Goal: Task Accomplishment & Management: Complete application form

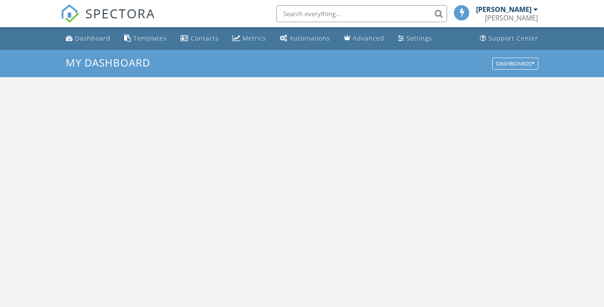
scroll to position [777, 605]
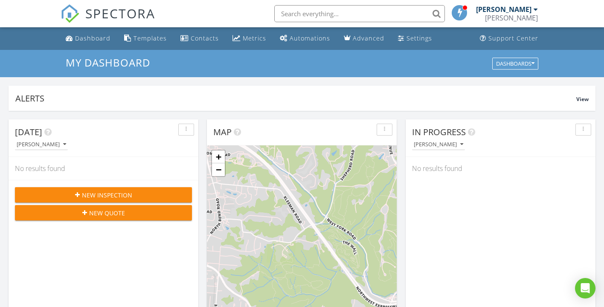
click at [101, 195] on span "New Inspection" at bounding box center [107, 195] width 50 height 9
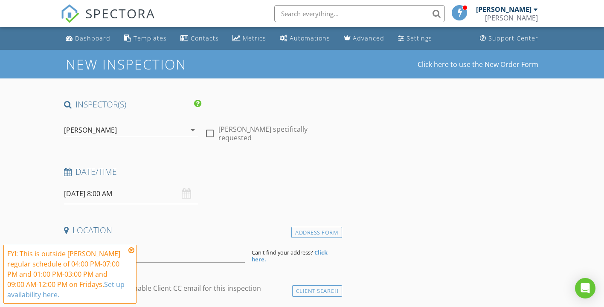
click at [82, 195] on input "[DATE] 8:00 AM" at bounding box center [131, 194] width 134 height 21
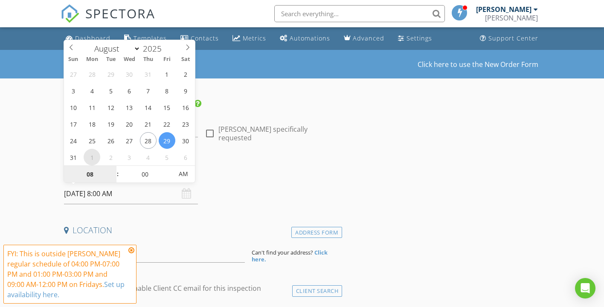
select select "8"
type input "09/01/2025 8:00 AM"
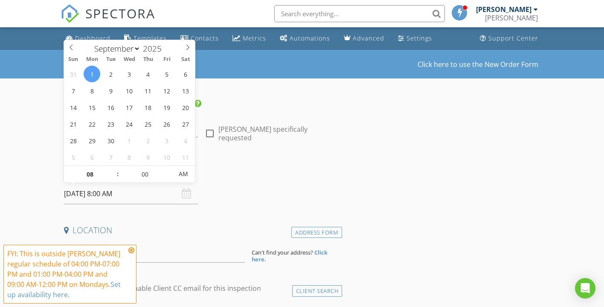
click at [104, 196] on input "09/01/2025 8:00 AM" at bounding box center [131, 194] width 134 height 21
type input "09"
type input "[DATE] 9:00 AM"
click at [114, 170] on span at bounding box center [114, 170] width 6 height 9
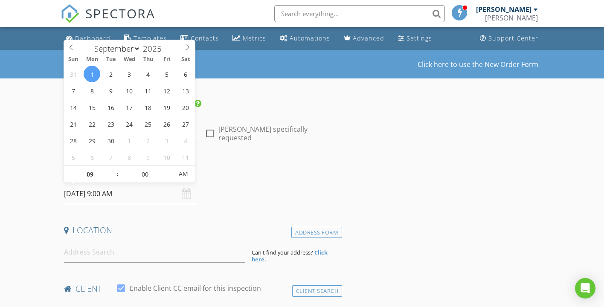
click at [260, 176] on h4 "Date/Time" at bounding box center [201, 171] width 275 height 11
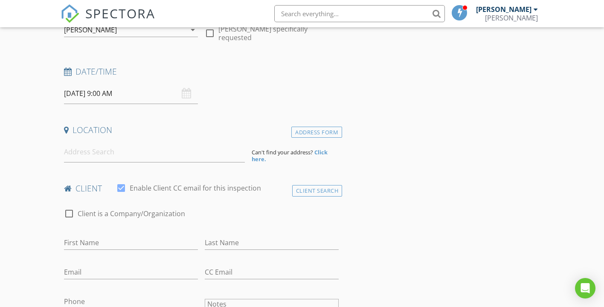
scroll to position [101, 0]
click at [198, 153] on input at bounding box center [154, 151] width 181 height 21
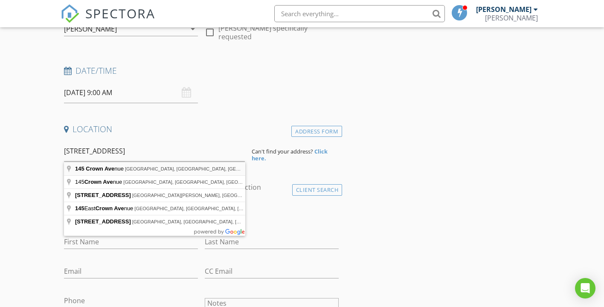
type input "145 Crown Avenue, Dayton, OH, USA"
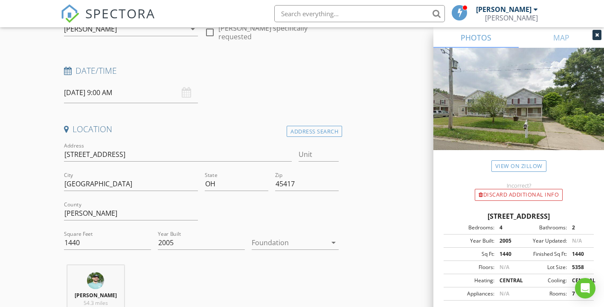
click at [319, 242] on div at bounding box center [289, 243] width 75 height 14
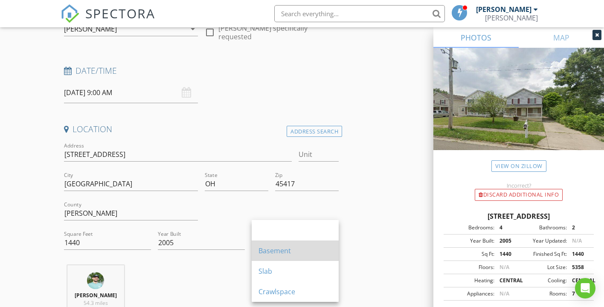
click at [324, 249] on div "Basement" at bounding box center [295, 251] width 73 height 10
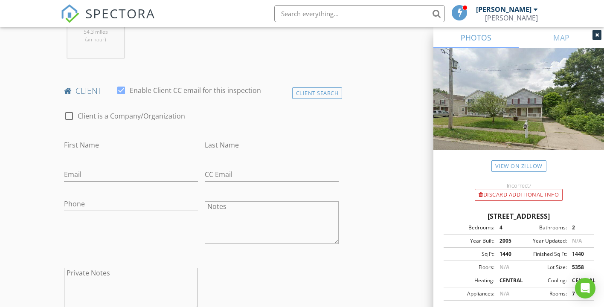
scroll to position [385, 0]
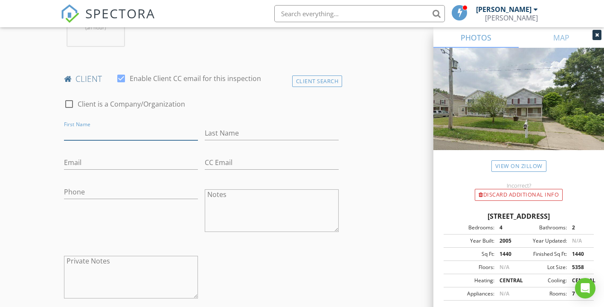
click at [85, 136] on input "First Name" at bounding box center [131, 133] width 134 height 14
type input "[PERSON_NAME]"
click at [225, 136] on input "Last Name" at bounding box center [272, 133] width 134 height 14
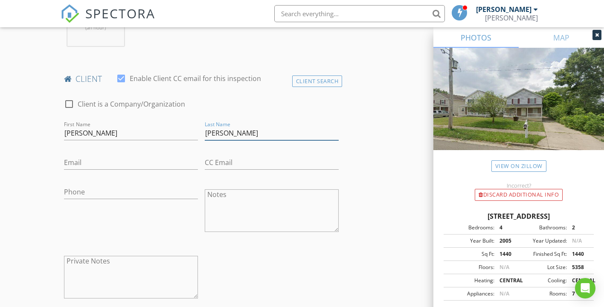
type input "[PERSON_NAME]"
click at [89, 165] on input "Email" at bounding box center [131, 163] width 134 height 14
type input "[EMAIL_ADDRESS][DOMAIN_NAME]"
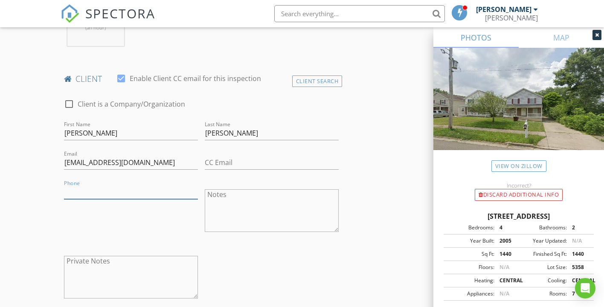
click at [76, 194] on input "Phone" at bounding box center [131, 192] width 134 height 14
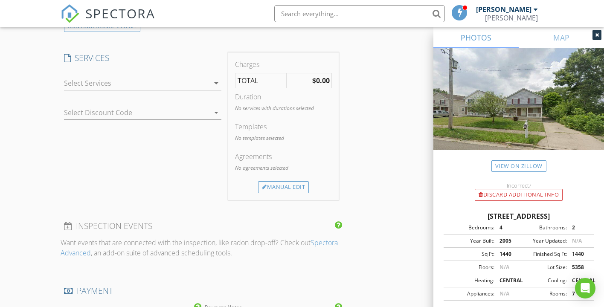
scroll to position [681, 0]
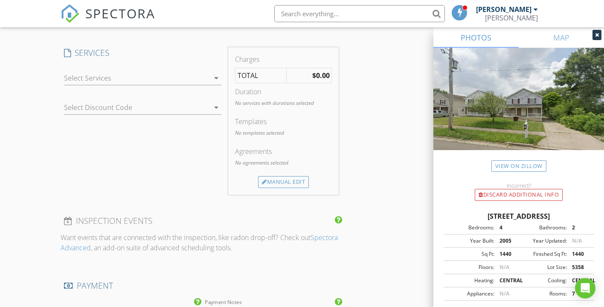
type input "[PHONE_NUMBER]"
click at [211, 73] on div "arrow_drop_down" at bounding box center [143, 78] width 158 height 14
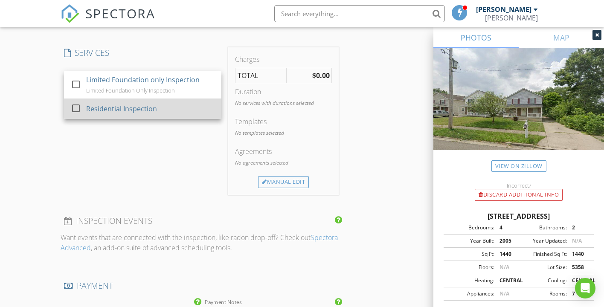
click at [190, 109] on div "Residential Inspection" at bounding box center [150, 108] width 128 height 17
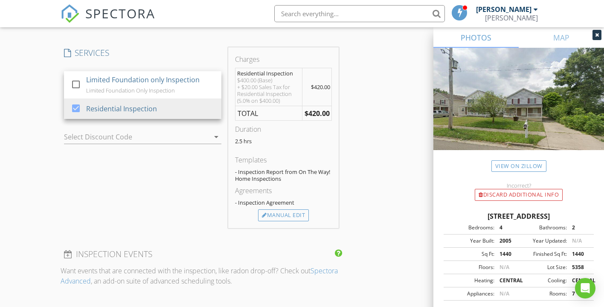
click at [361, 128] on div "INSPECTOR(S) check_box Logan Nichols PRIMARY Logan Nichols arrow_drop_down chec…" at bounding box center [303, 168] width 484 height 1500
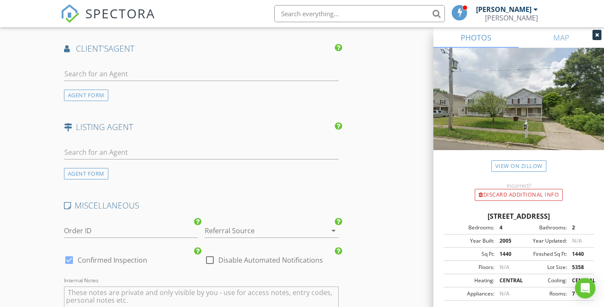
scroll to position [1057, 0]
click at [276, 76] on input "text" at bounding box center [201, 73] width 275 height 14
click at [81, 97] on div "AGENT FORM" at bounding box center [86, 95] width 44 height 12
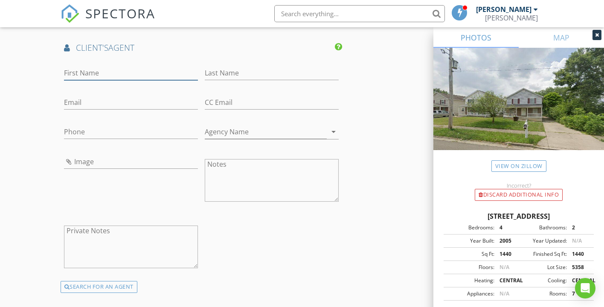
click at [117, 73] on input "First Name" at bounding box center [131, 73] width 134 height 14
type input "[PERSON_NAME]"
click at [125, 132] on input "Phone" at bounding box center [131, 132] width 134 height 14
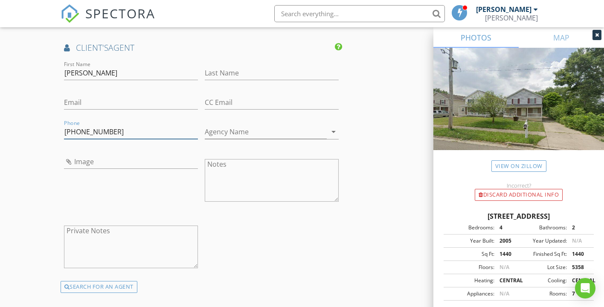
type input "[PHONE_NUMBER]"
click at [152, 108] on input "Email" at bounding box center [131, 103] width 134 height 14
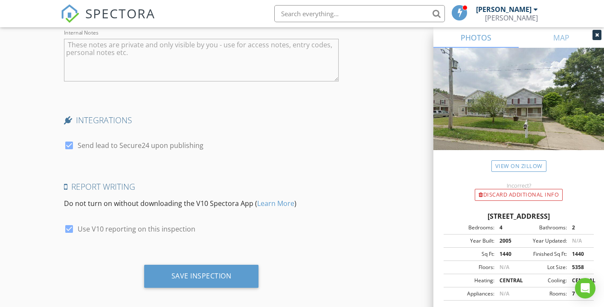
scroll to position [1504, 0]
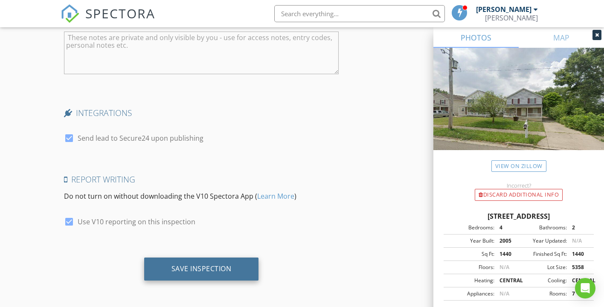
type input "[EMAIL_ADDRESS][DOMAIN_NAME]"
click at [198, 270] on div "Save Inspection" at bounding box center [202, 269] width 60 height 9
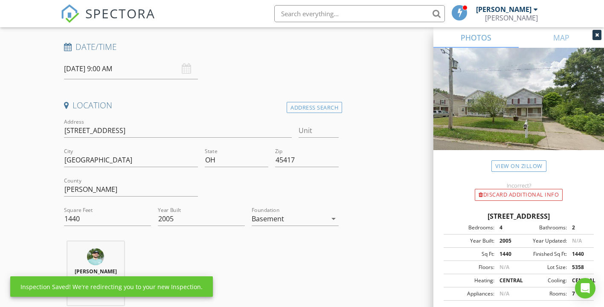
scroll to position [124, 0]
